Goal: Transaction & Acquisition: Subscribe to service/newsletter

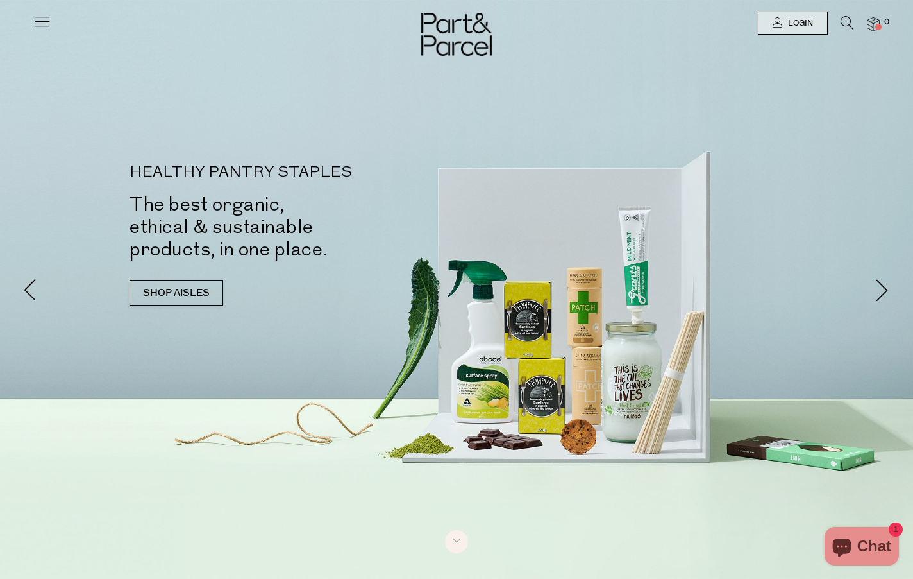
click at [28, 24] on div at bounding box center [456, 23] width 913 height 46
click at [47, 21] on icon at bounding box center [42, 21] width 18 height 18
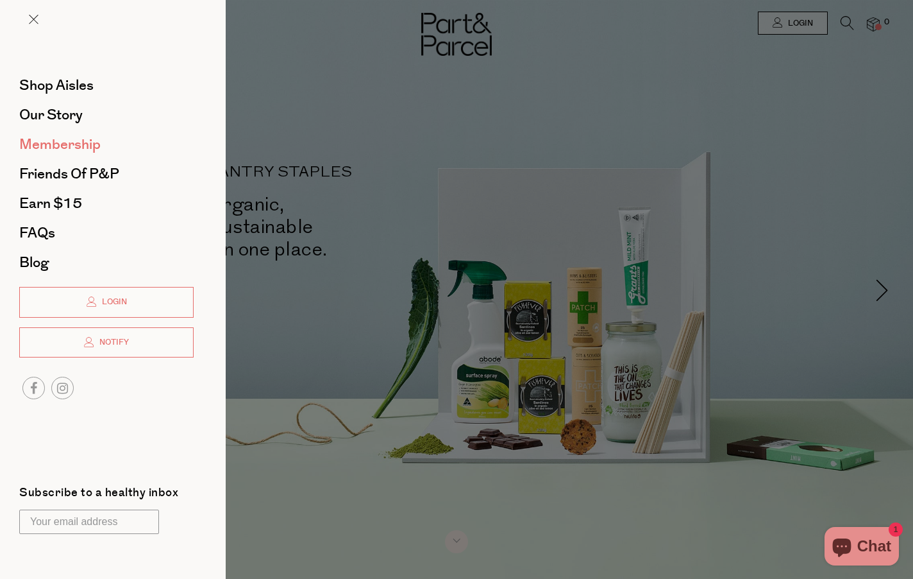
click at [55, 142] on span "Membership" at bounding box center [59, 144] width 81 height 21
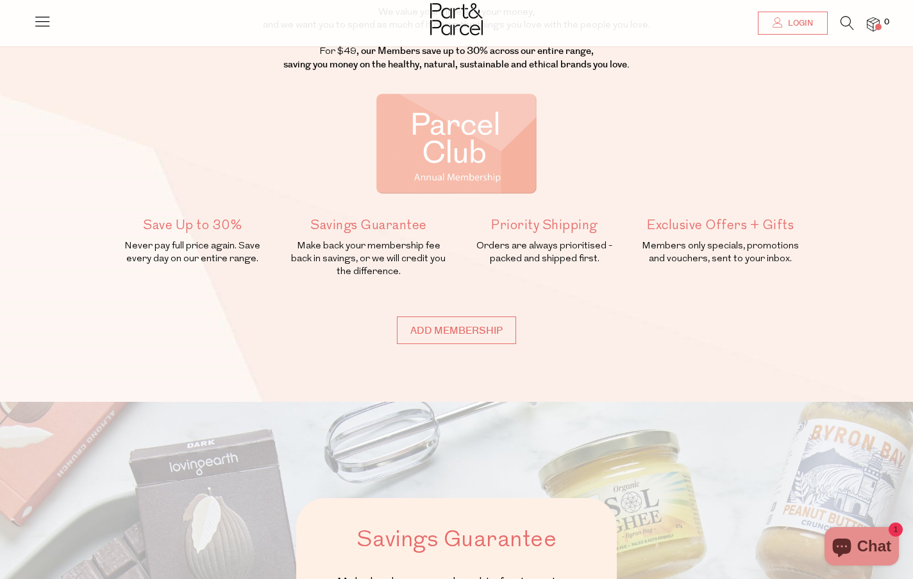
scroll to position [133, 0]
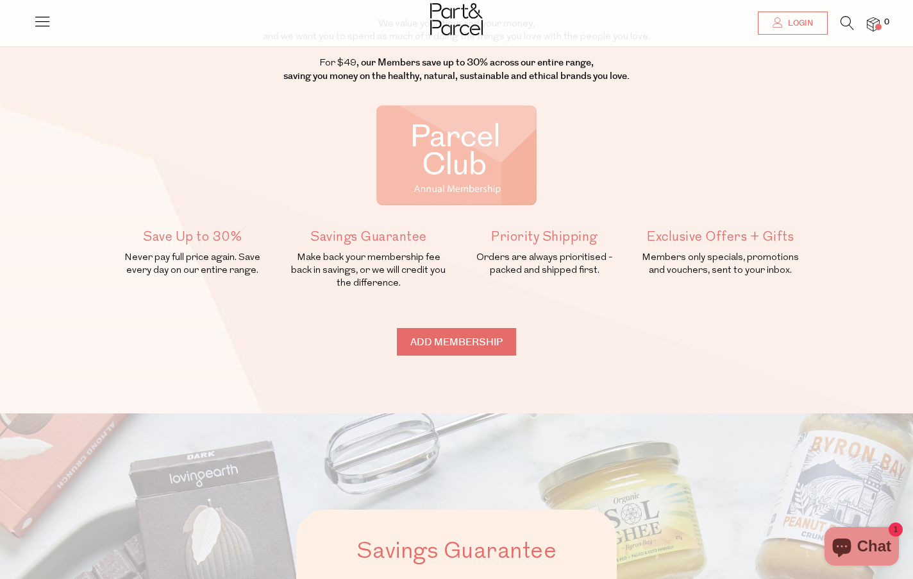
click at [466, 346] on input "Add membership" at bounding box center [456, 342] width 119 height 28
type input "ADDED"
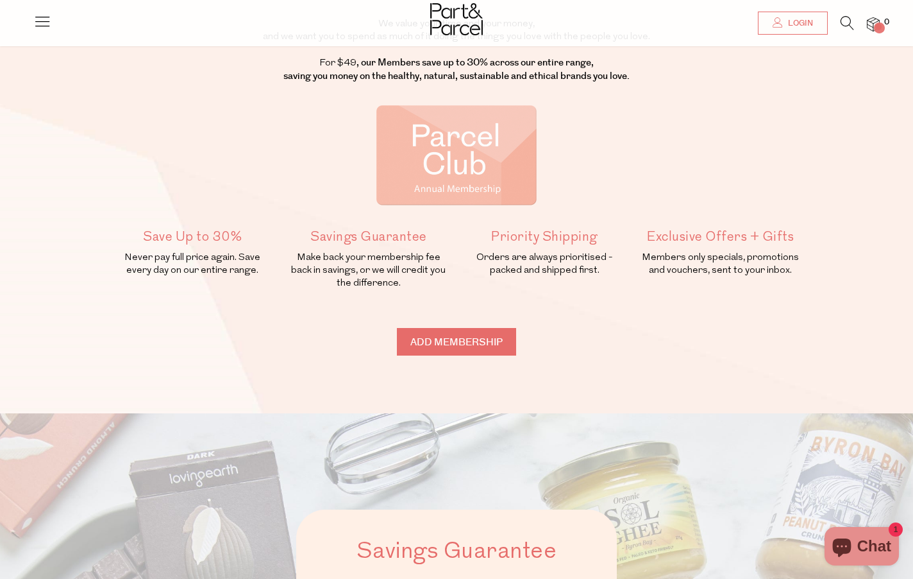
type input "ADDED"
click at [885, 24] on span "1" at bounding box center [887, 23] width 12 height 12
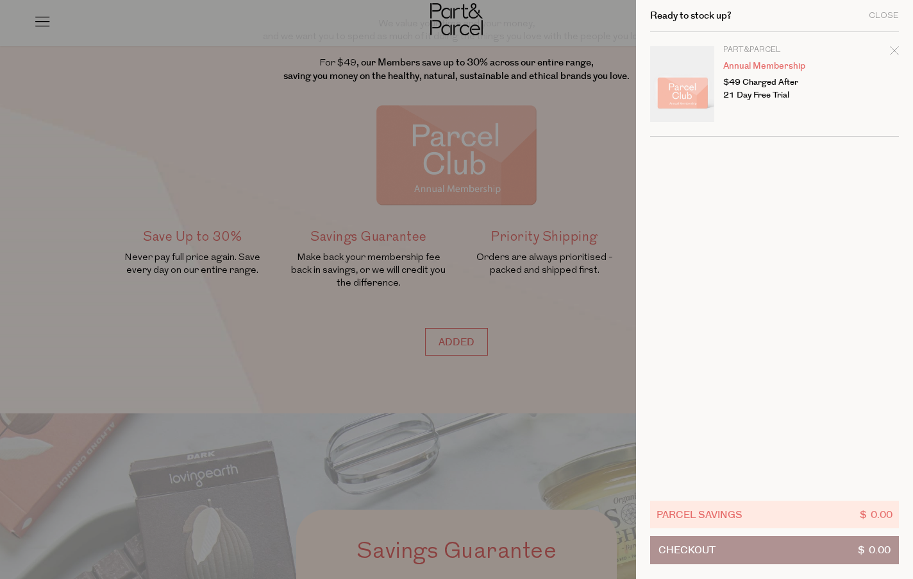
click at [772, 95] on p "$49 Charged After 21 Day Free Trial" at bounding box center [773, 89] width 99 height 26
click at [767, 192] on cart-drawer-items "Image Product Total Qty Part&Parcel Annual Membership $49 Charged After 21 Day …" at bounding box center [774, 259] width 249 height 454
click at [836, 86] on td "Part&Parcel Annual Membership $49 Charged After 21 Day Free Trial" at bounding box center [812, 76] width 176 height 60
